Goal: Information Seeking & Learning: Learn about a topic

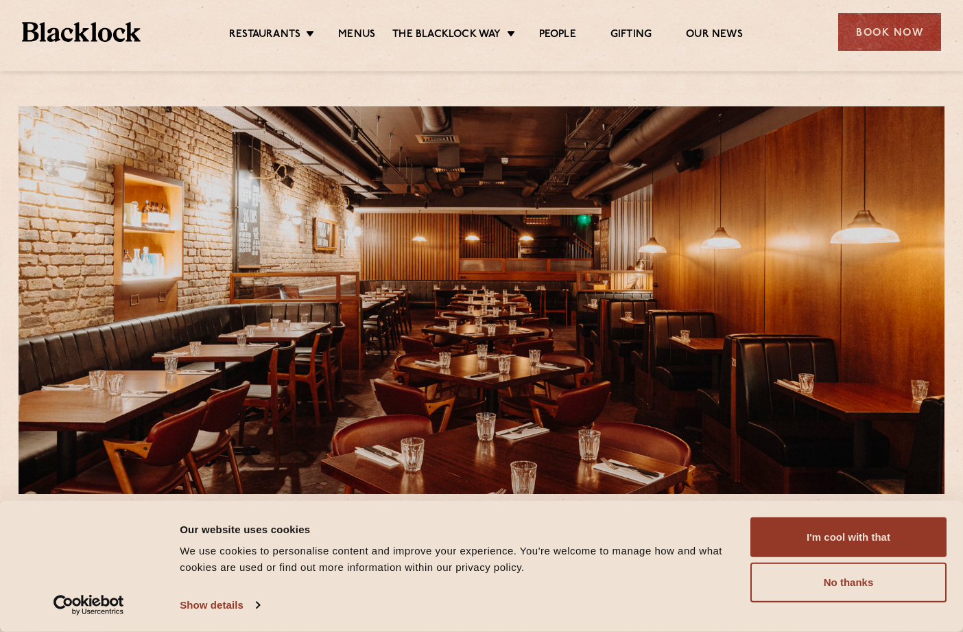
click at [96, 34] on img at bounding box center [81, 32] width 119 height 20
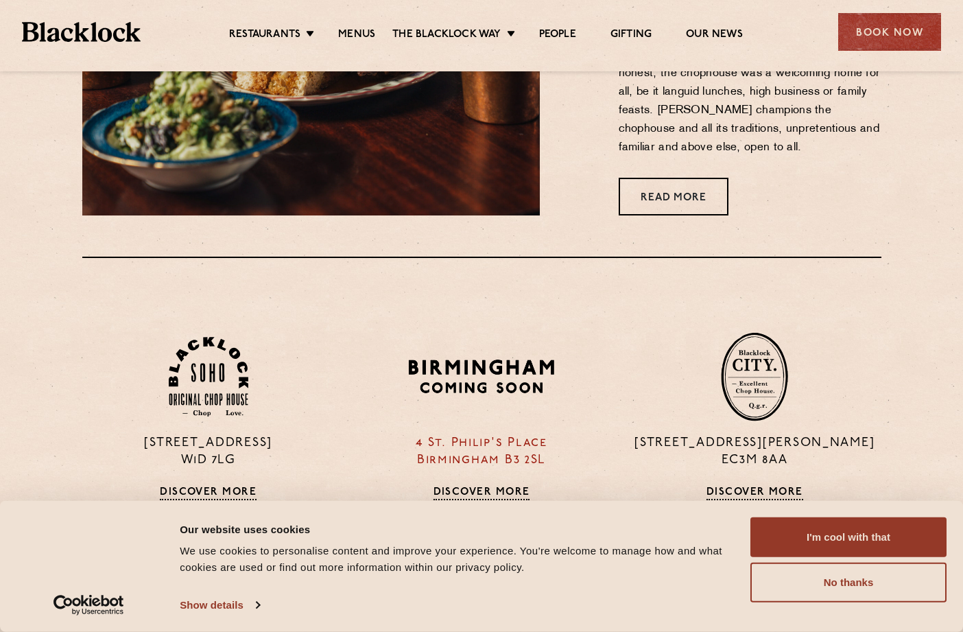
scroll to position [899, 0]
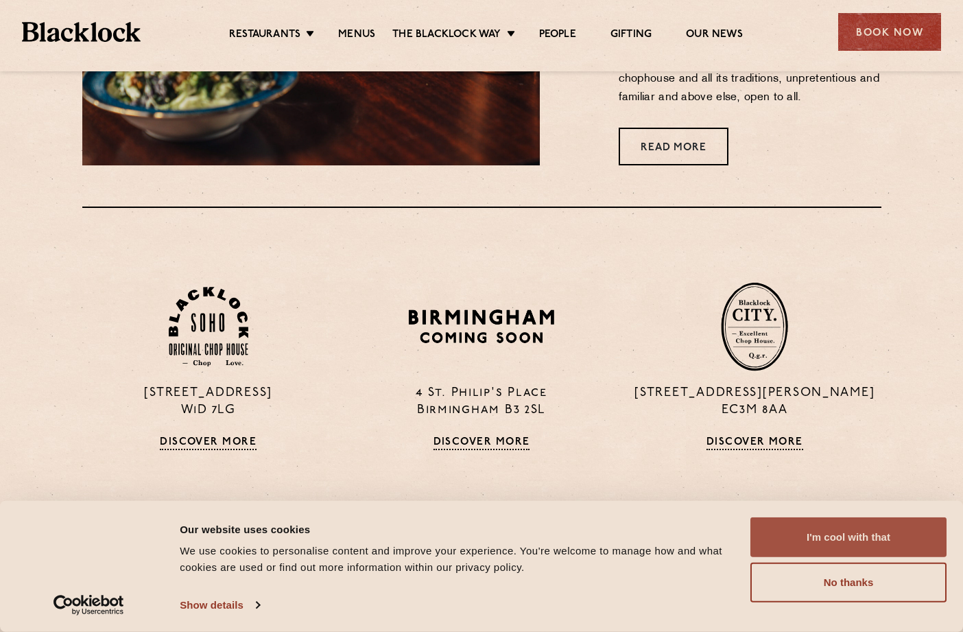
click at [851, 531] on button "I'm cool with that" at bounding box center [848, 537] width 196 height 40
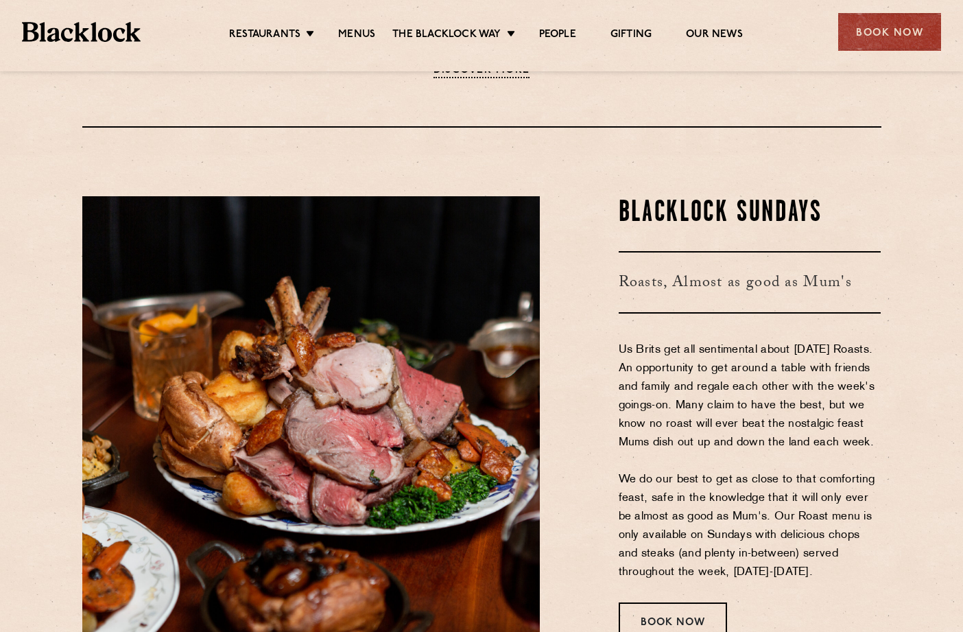
scroll to position [1879, 0]
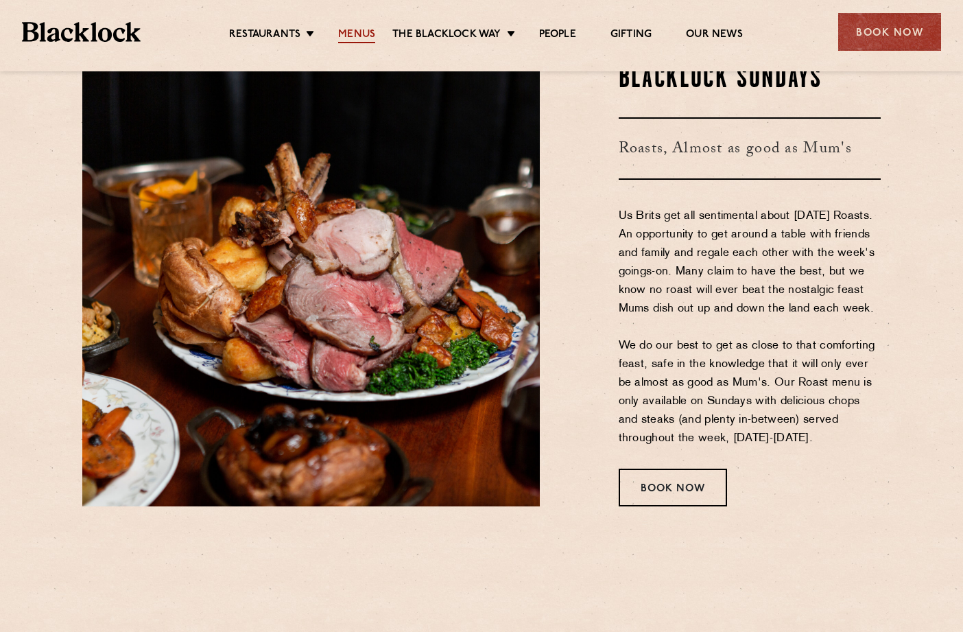
click at [351, 32] on link "Menus" at bounding box center [356, 35] width 37 height 15
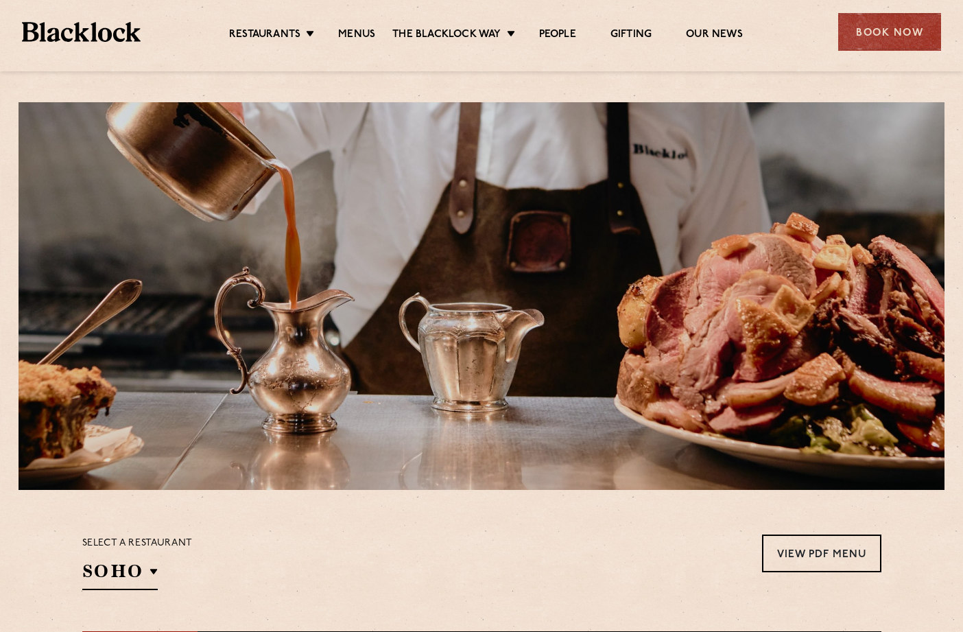
scroll to position [254, 0]
